Goal: Information Seeking & Learning: Learn about a topic

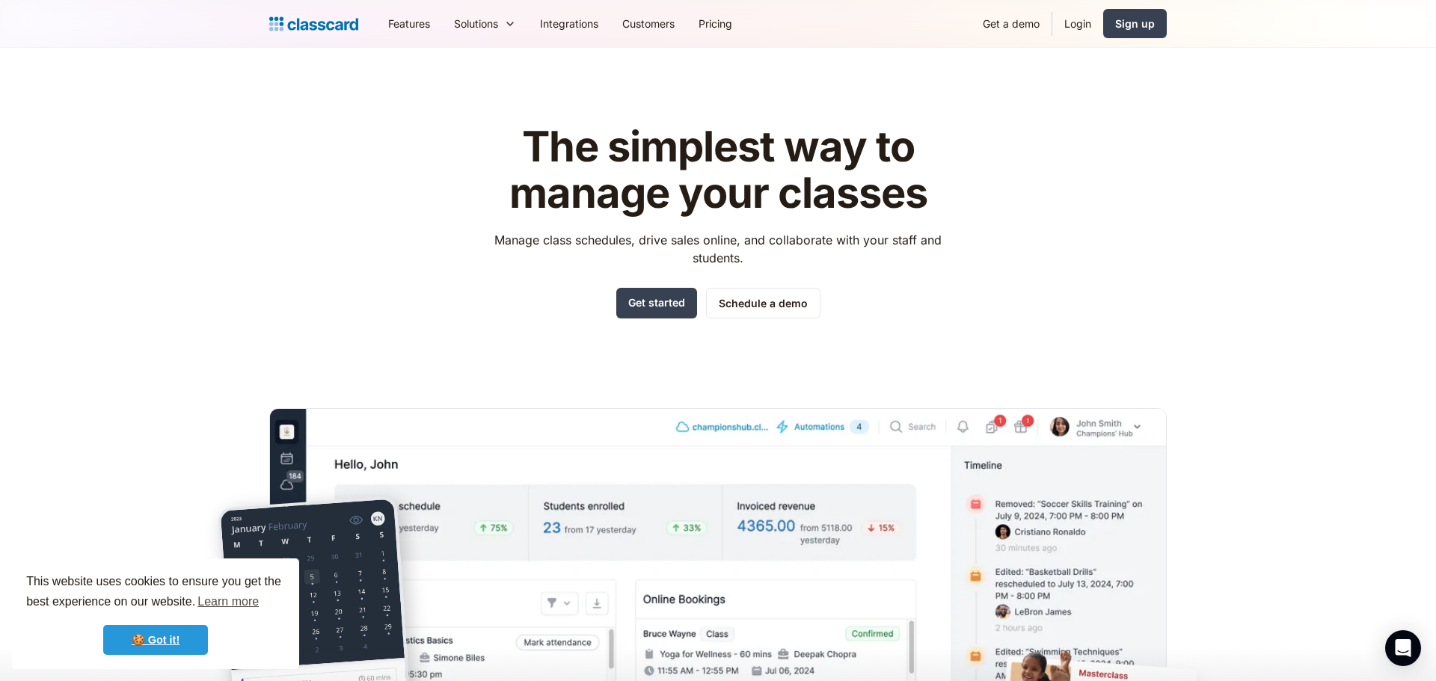
click at [163, 642] on link "🍪 Got it!" at bounding box center [155, 640] width 105 height 30
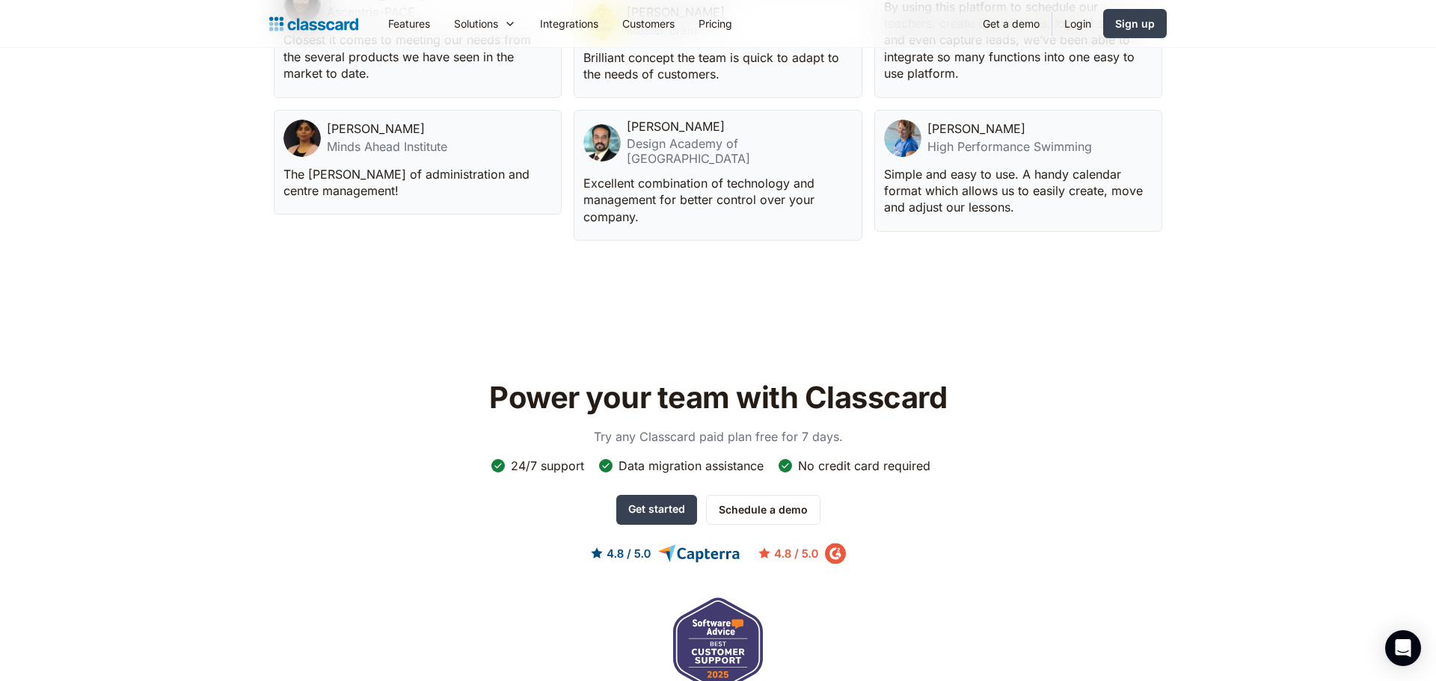
scroll to position [4923, 0]
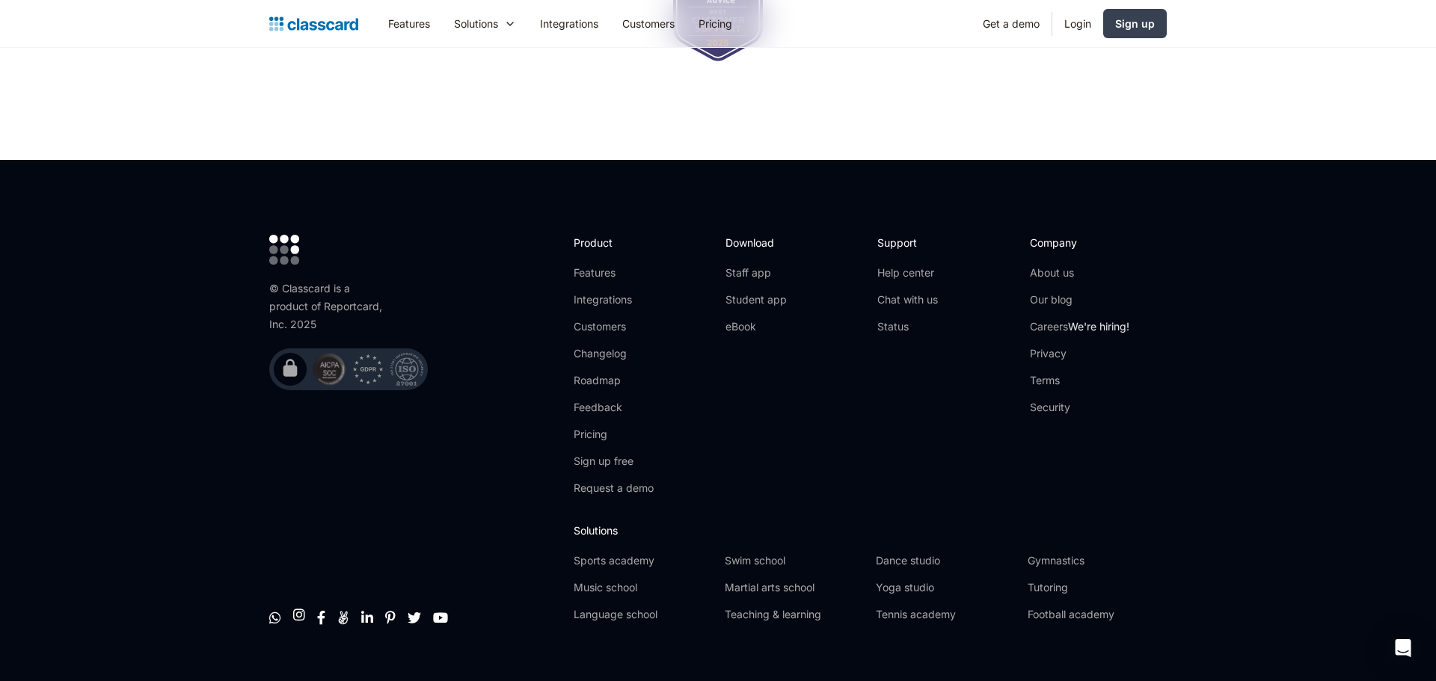
click at [238, 447] on footer "© Classcard is a product of Reportcard, Inc. 2025         Product Featu…" at bounding box center [718, 434] width 1436 height 549
drag, startPoint x: 325, startPoint y: 277, endPoint x: 394, endPoint y: 269, distance: 69.2
click at [394, 269] on div "© Classcard is a product of Reportcard, Inc. 2025" at bounding box center [348, 313] width 159 height 156
drag, startPoint x: 364, startPoint y: 595, endPoint x: 284, endPoint y: 506, distance: 120.2
click at [272, 510] on div "© Classcard is a product of Reportcard, Inc. 2025        " at bounding box center [414, 434] width 290 height 399
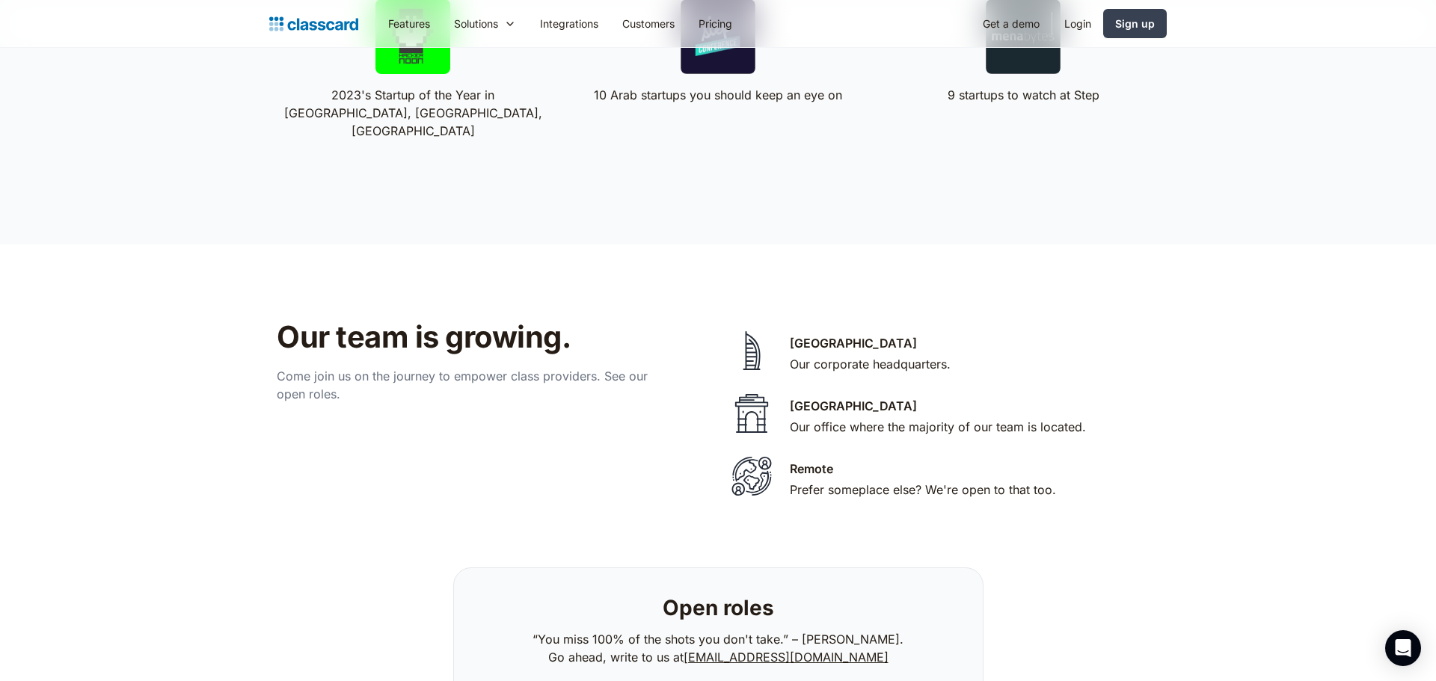
scroll to position [2974, 0]
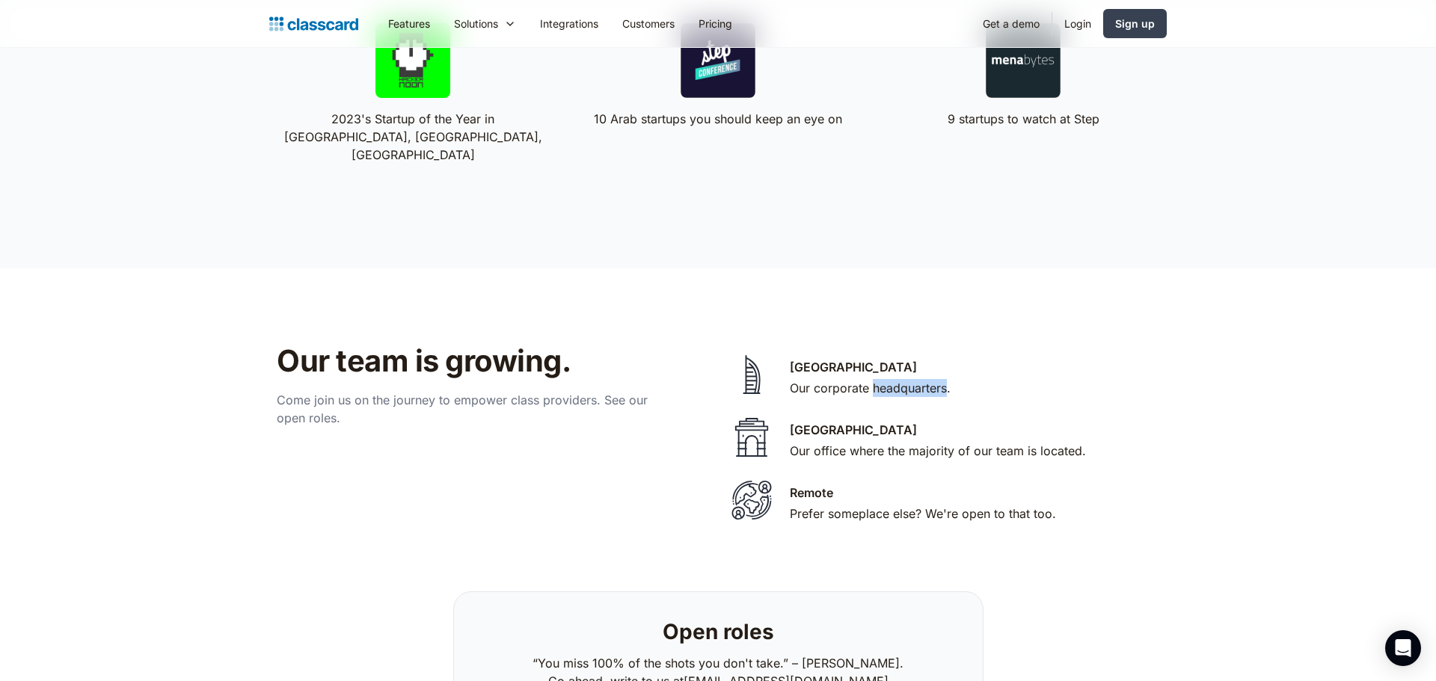
drag, startPoint x: 873, startPoint y: 367, endPoint x: 948, endPoint y: 367, distance: 74.8
click at [948, 379] on div "Our corporate headquarters." at bounding box center [870, 388] width 161 height 18
copy div "headquarters"
drag, startPoint x: 793, startPoint y: 353, endPoint x: 836, endPoint y: 344, distance: 44.3
click at [836, 358] on div "Dubai Our corporate headquarters." at bounding box center [870, 379] width 161 height 42
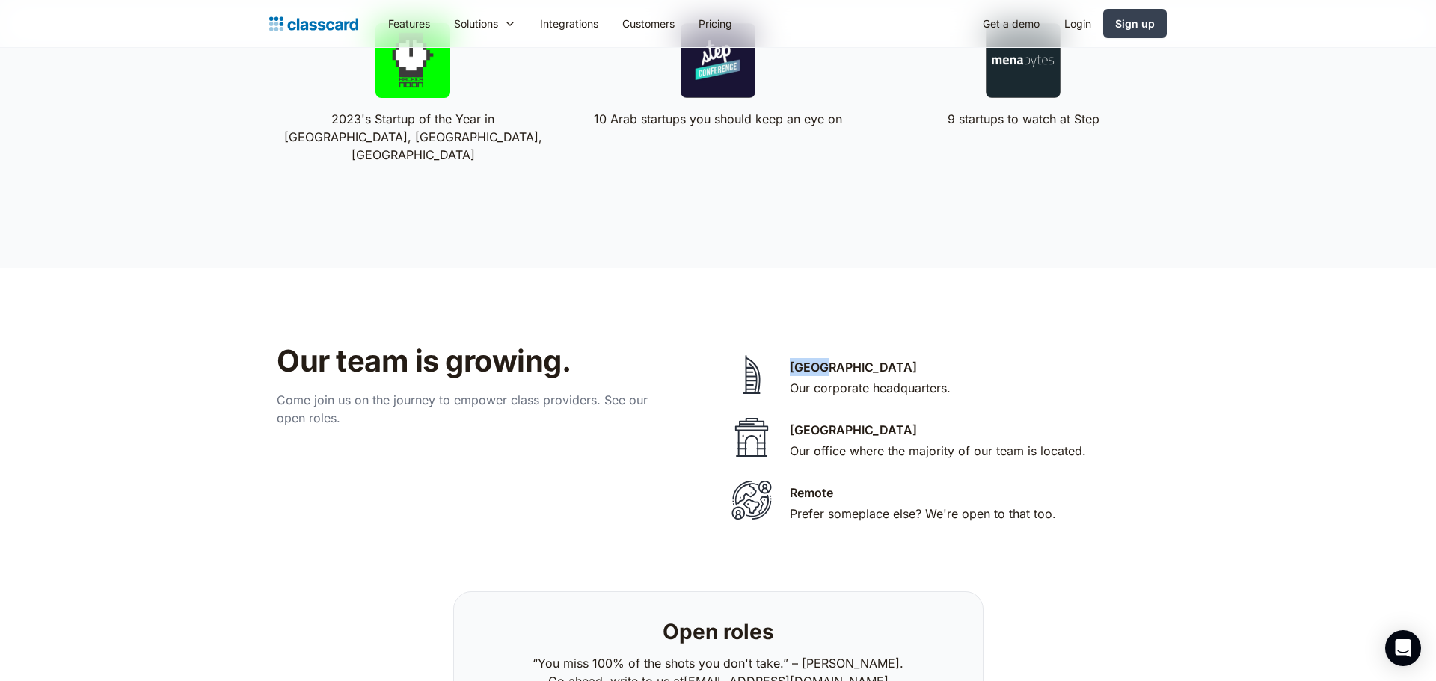
copy div "Dubai"
drag, startPoint x: 791, startPoint y: 409, endPoint x: 875, endPoint y: 411, distance: 83.8
click at [875, 421] on div "Bengaluru Our office where the majority of our team is located." at bounding box center [938, 442] width 296 height 42
click at [873, 421] on div "Bengaluru Our office where the majority of our team is located." at bounding box center [938, 442] width 296 height 42
drag, startPoint x: 793, startPoint y: 410, endPoint x: 864, endPoint y: 413, distance: 71.1
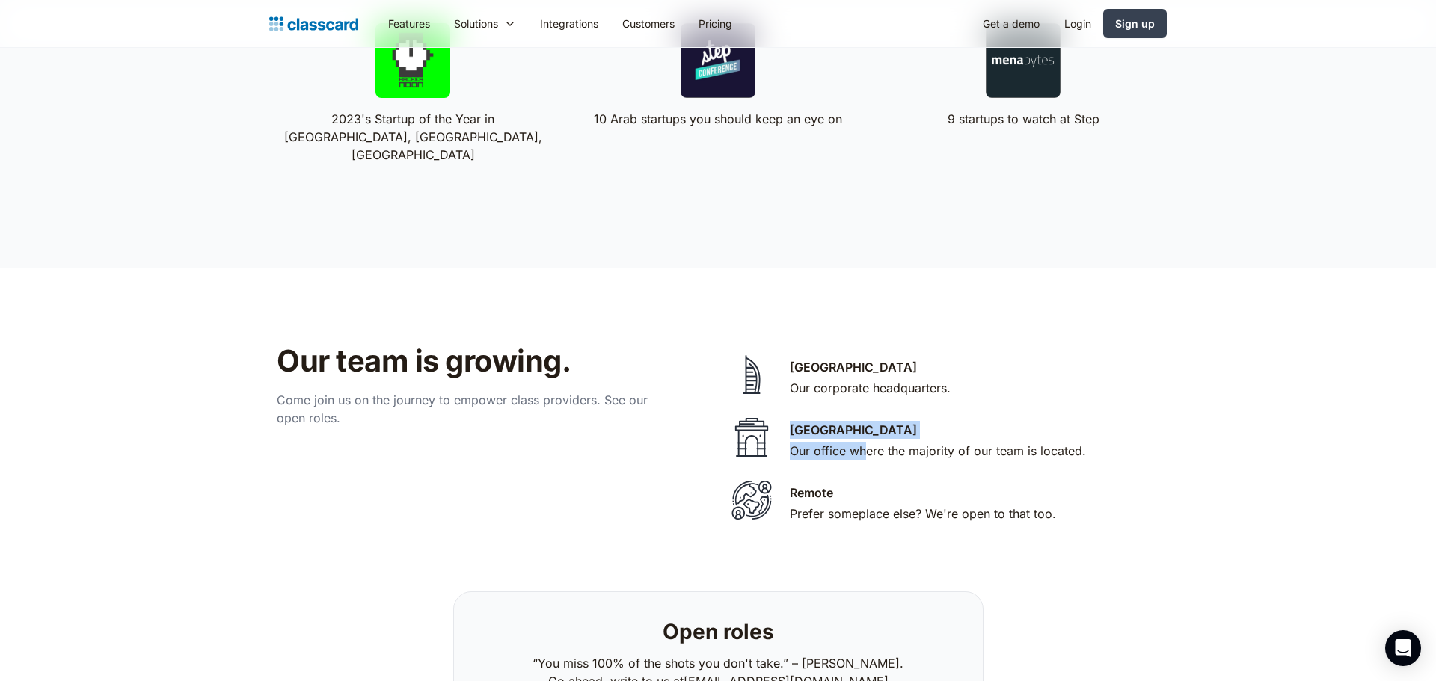
click at [864, 421] on div "Bengaluru Our office where the majority of our team is located." at bounding box center [938, 442] width 296 height 42
click at [862, 421] on div "Bengaluru Our office where the majority of our team is located." at bounding box center [938, 442] width 296 height 42
drag, startPoint x: 857, startPoint y: 409, endPoint x: 793, endPoint y: 418, distance: 64.2
click at [793, 421] on div "Bengaluru Our office where the majority of our team is located." at bounding box center [938, 442] width 296 height 42
copy div "Bengaluru"
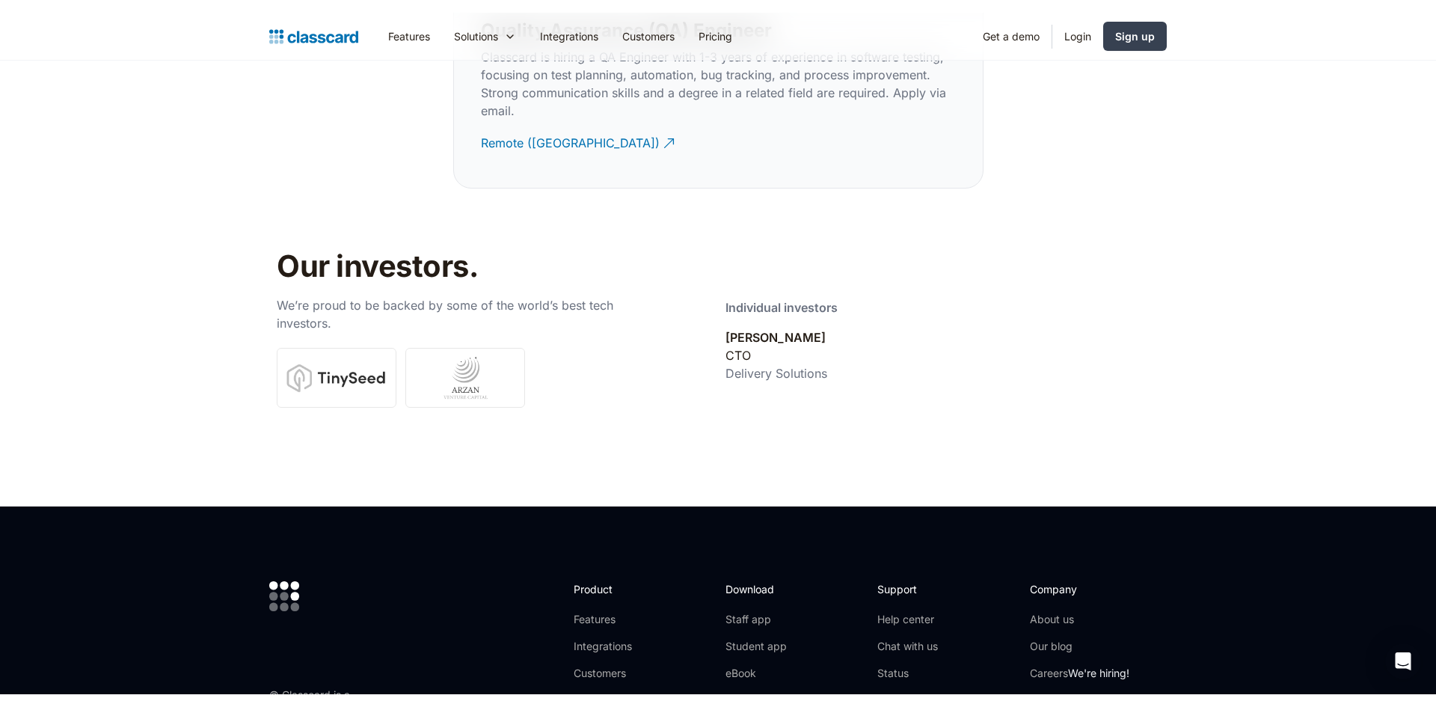
scroll to position [4972, 0]
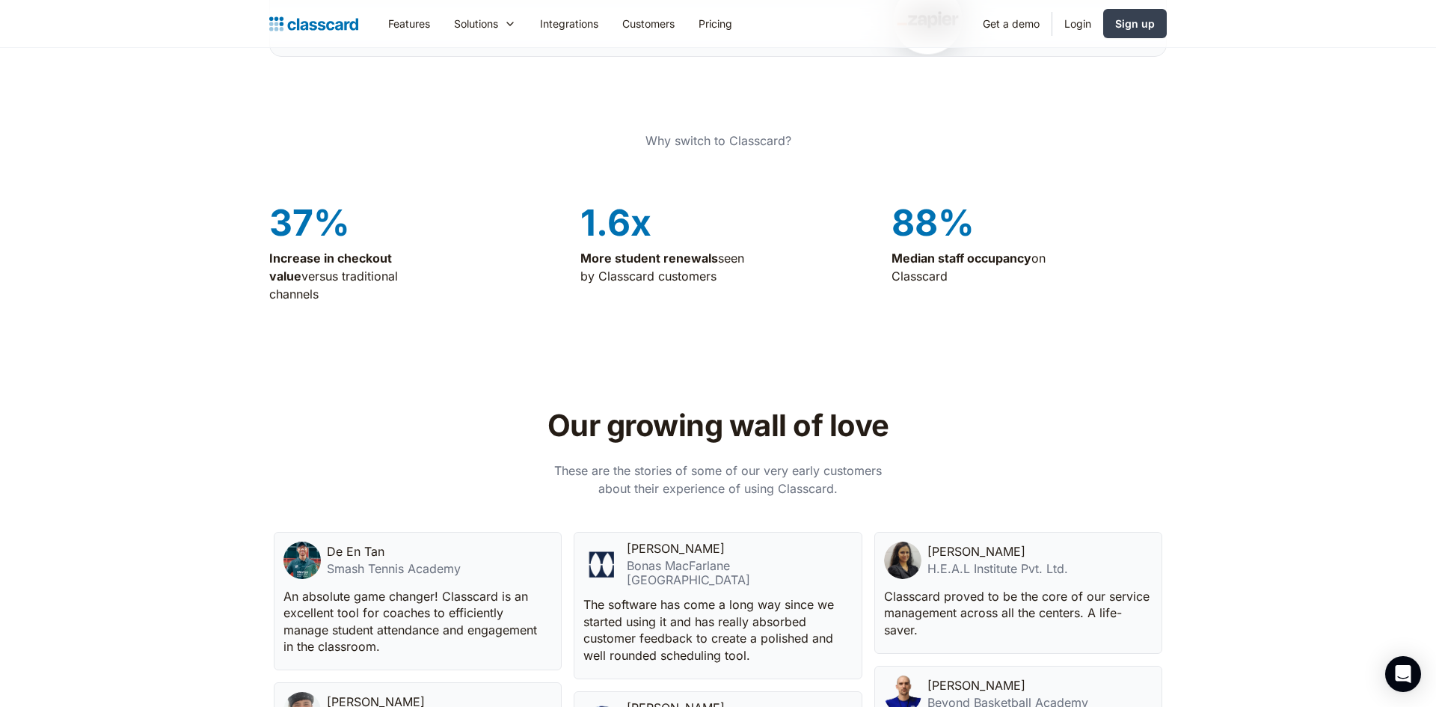
scroll to position [4898, 0]
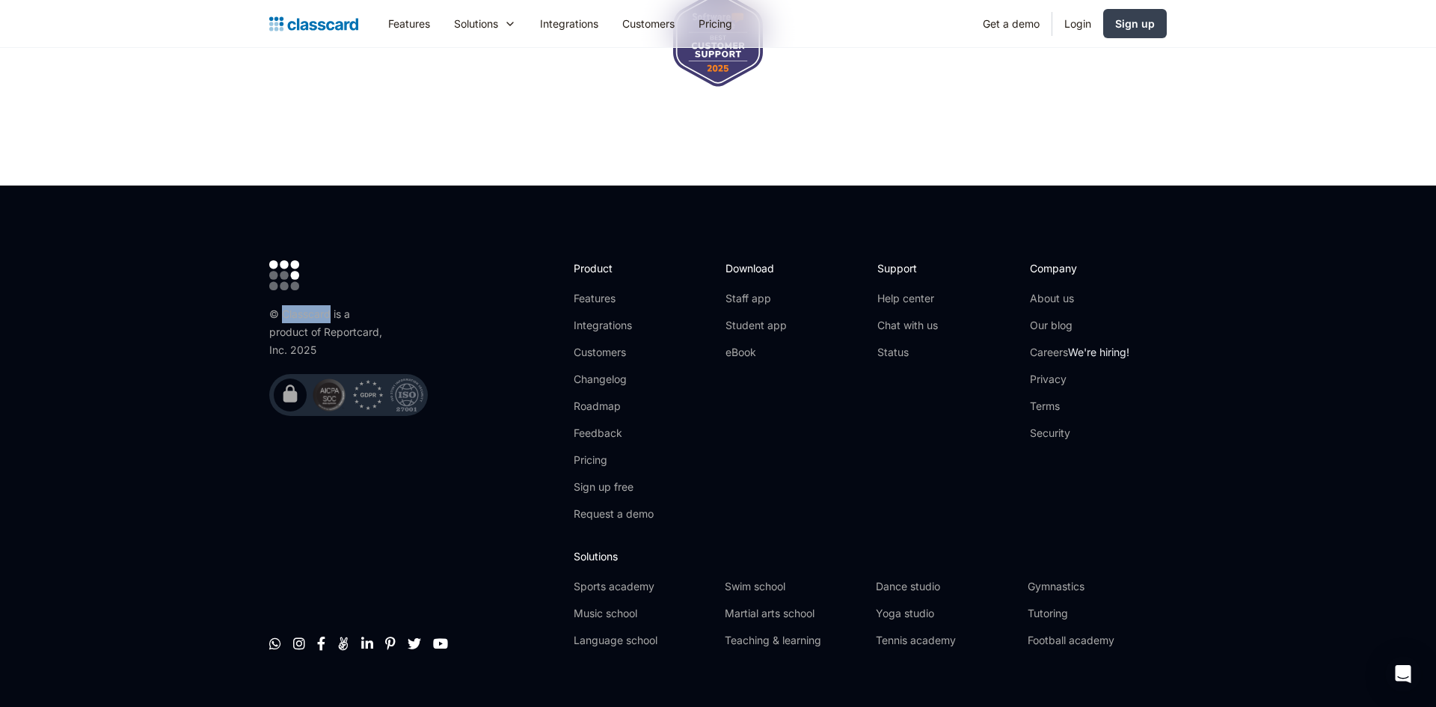
drag, startPoint x: 284, startPoint y: 284, endPoint x: 329, endPoint y: 281, distance: 45.0
click at [329, 305] on div "© Classcard is a product of Reportcard, Inc. 2025" at bounding box center [329, 332] width 120 height 54
copy div "Classcard"
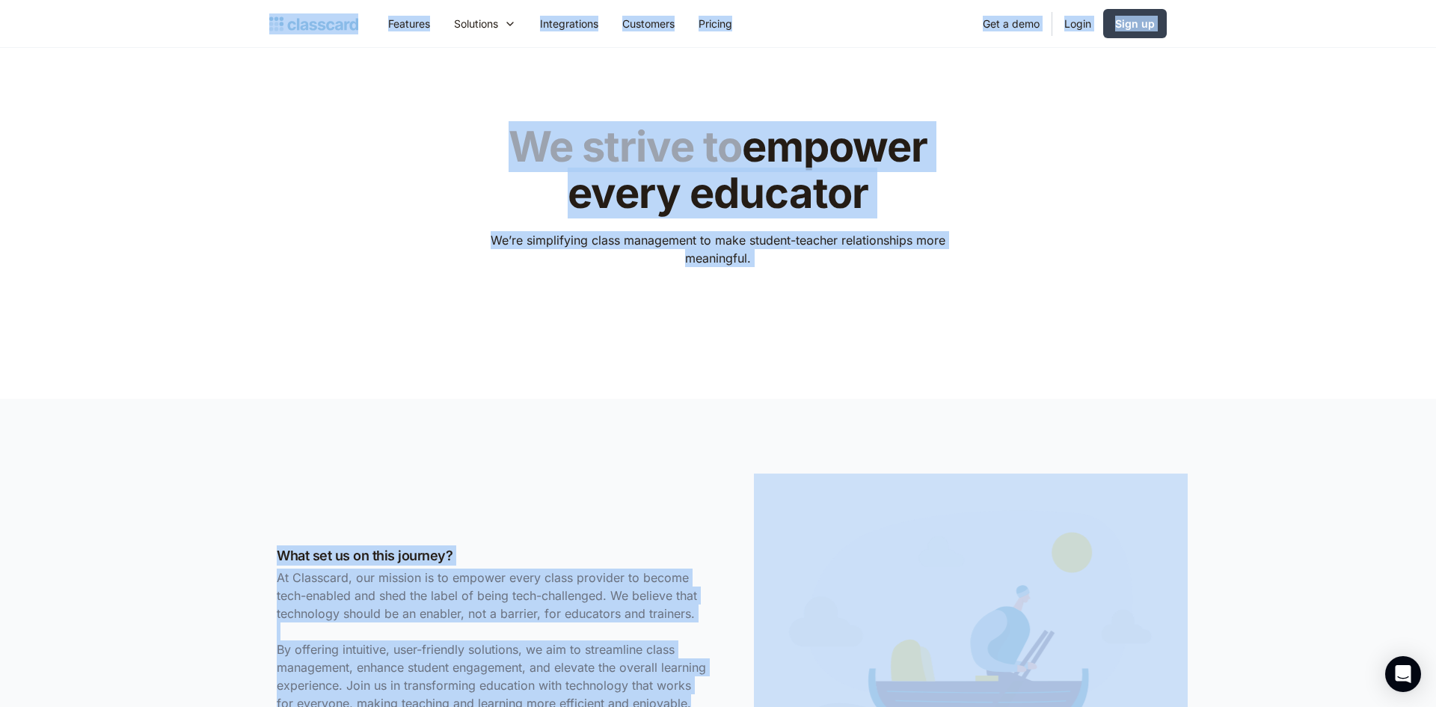
click at [426, 349] on header "We strive to empower every educator We’re simplifying class management to make …" at bounding box center [718, 223] width 1436 height 351
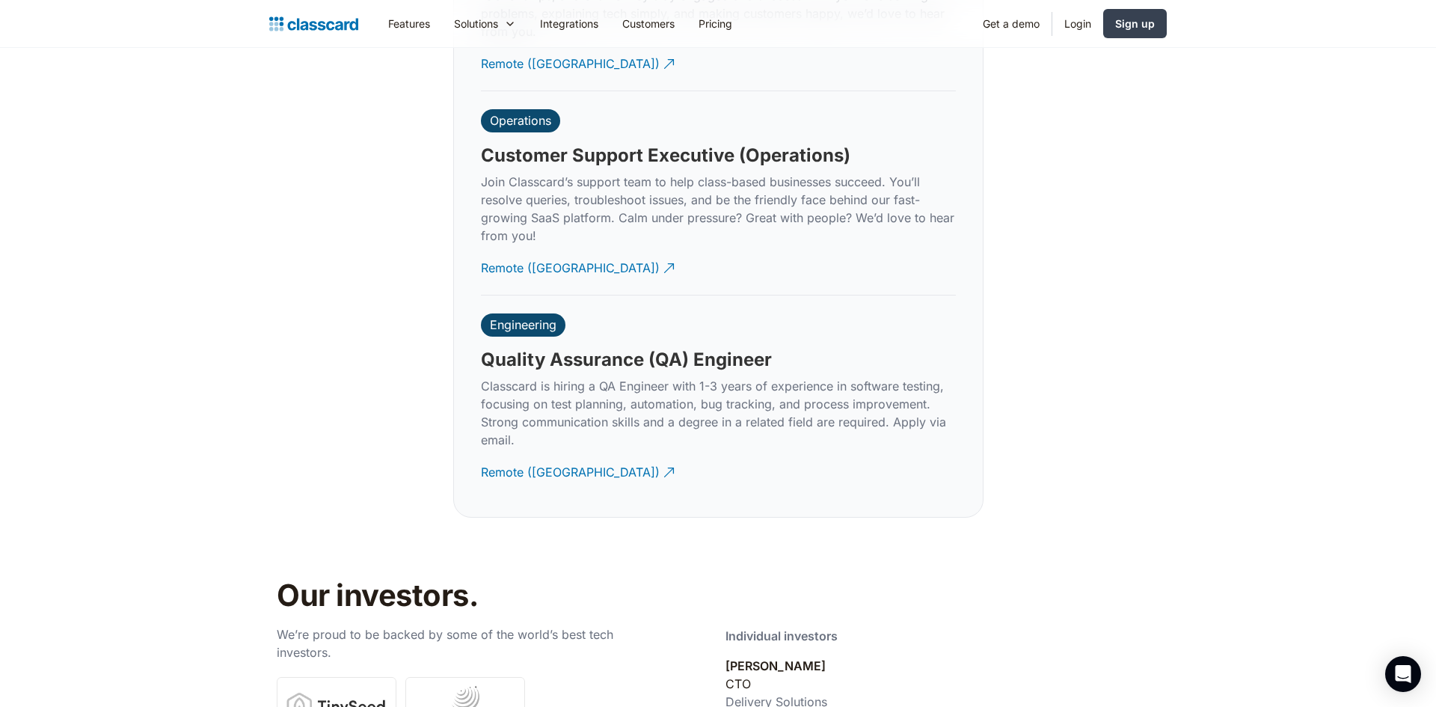
scroll to position [5290, 0]
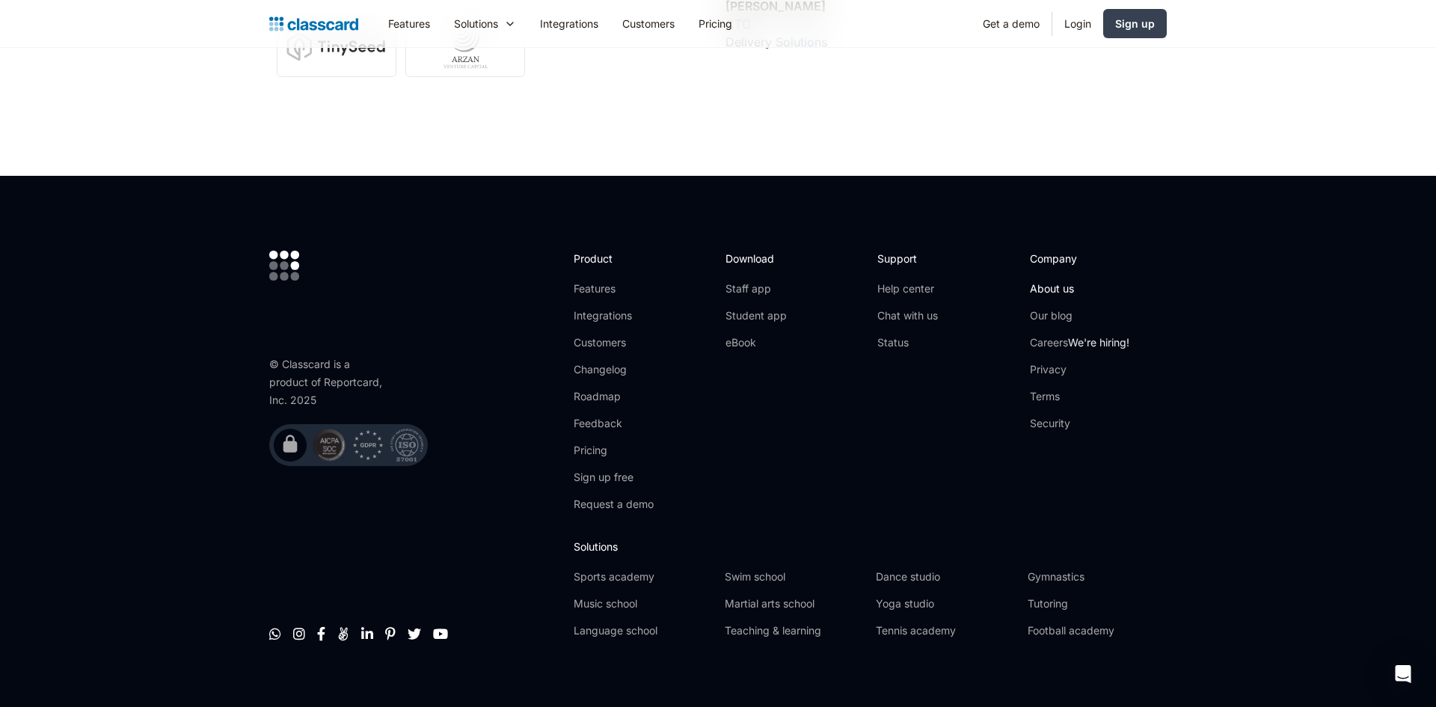
click at [1053, 281] on link "About us" at bounding box center [1079, 288] width 99 height 15
